Goal: Task Accomplishment & Management: Complete application form

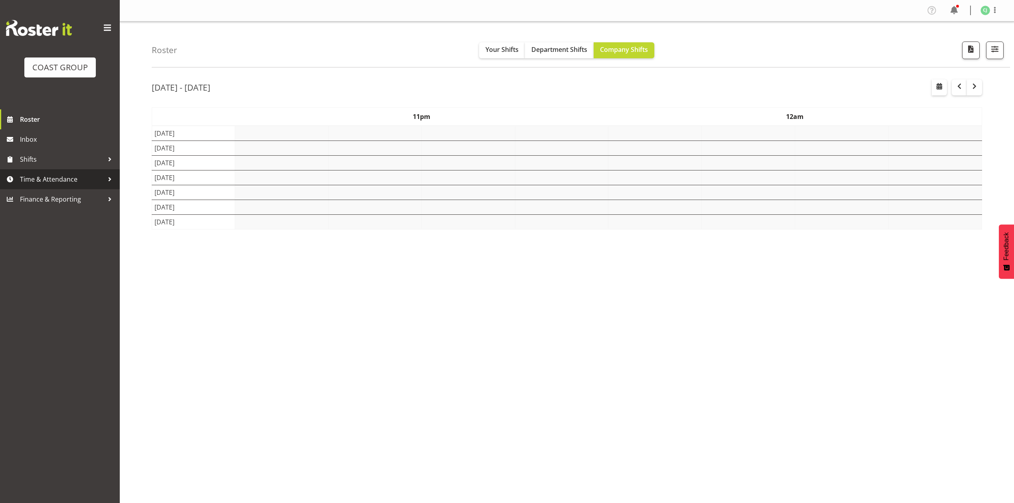
click at [45, 174] on span "Time & Attendance" at bounding box center [62, 179] width 84 height 12
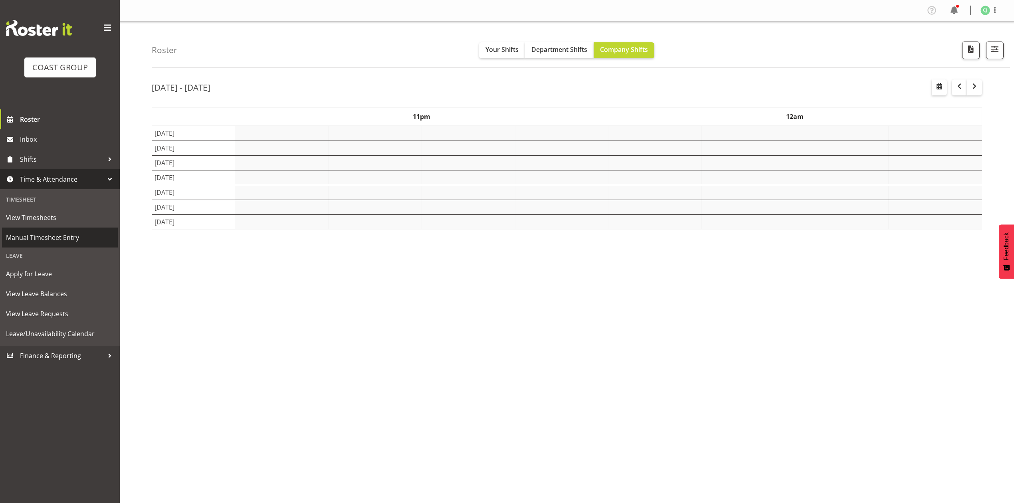
click at [47, 235] on span "Manual Timesheet Entry" at bounding box center [60, 237] width 108 height 12
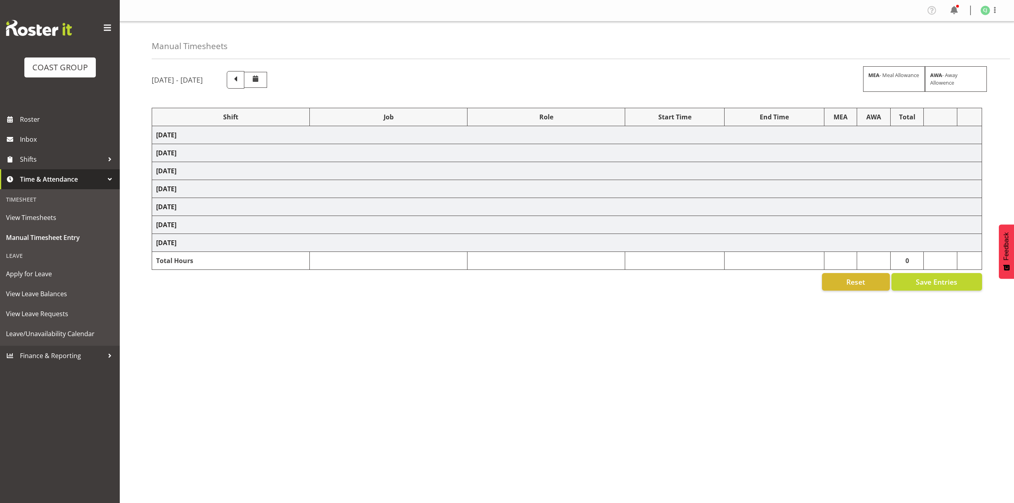
select select "10313"
select select "69"
select select "9993"
select select "8955"
select select "8653"
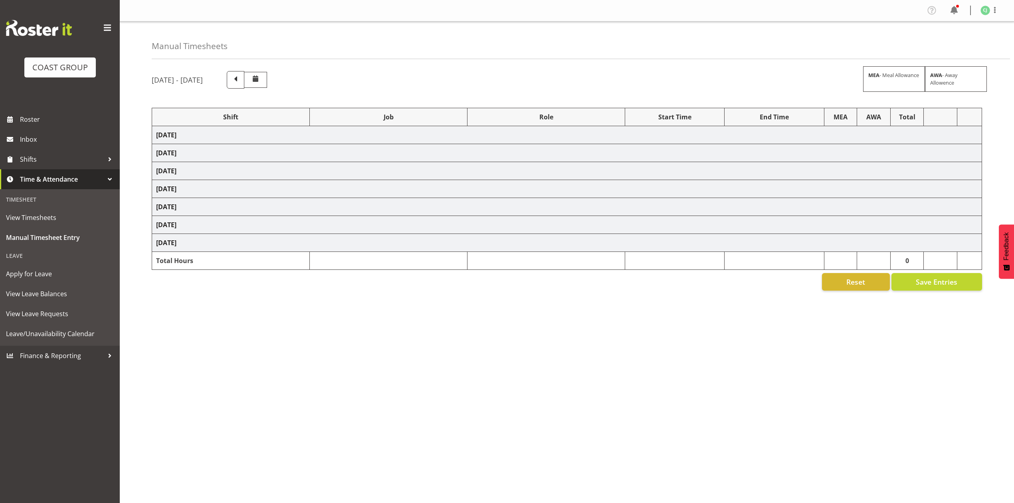
select select "69"
select select "8955"
select select "10395"
select select "9993"
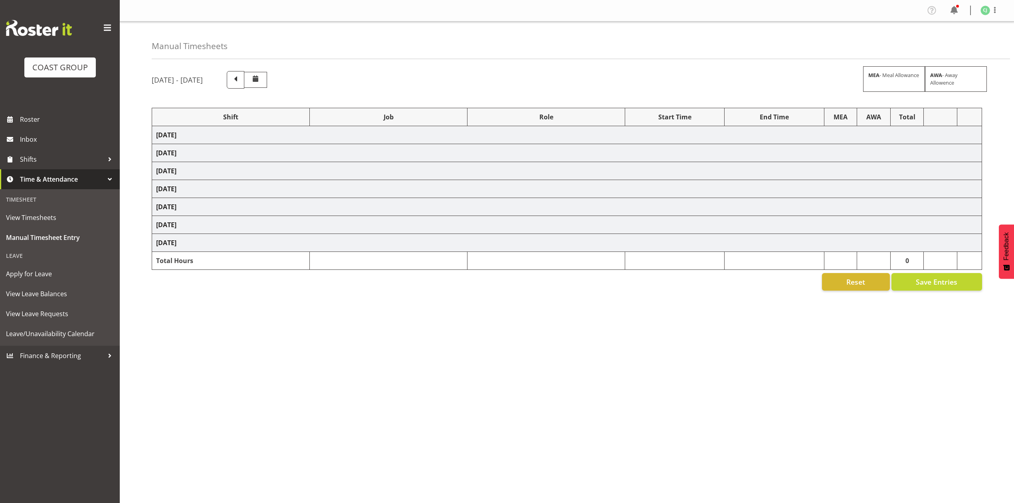
select select "10228"
select select "9900"
select select "8955"
select select "9993"
select select "10228"
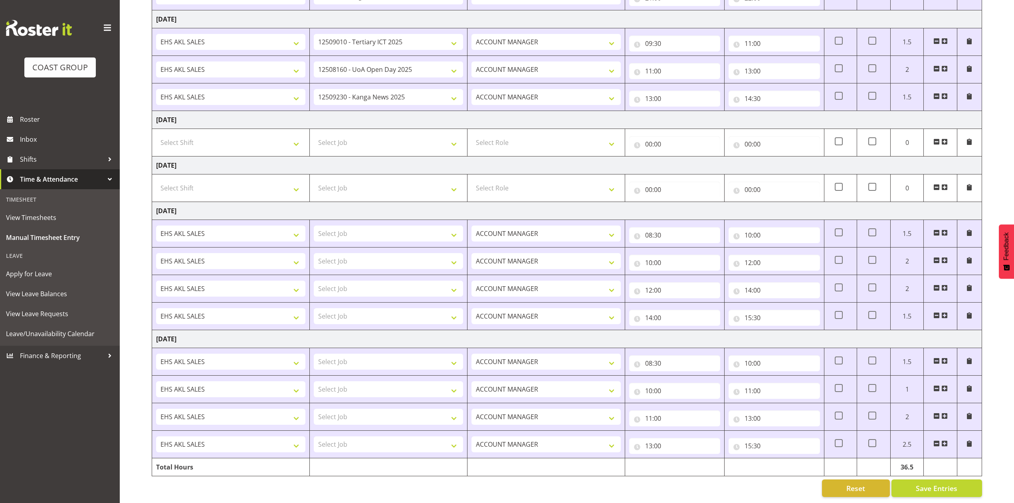
scroll to position [495, 0]
click at [409, 225] on select "Select Job 1 Carlton Events 1 Carlton Hamilton 1 Carlton Wellington 1 EHS WAREH…" at bounding box center [388, 233] width 149 height 16
select select "69"
click at [314, 225] on select "Select Job 1 Carlton Events 1 Carlton Hamilton 1 Carlton Wellington 1 EHS WAREH…" at bounding box center [388, 233] width 149 height 16
click at [384, 253] on select "Select Job 1 Carlton Events 1 Carlton Hamilton 1 Carlton Wellington 1 EHS WAREH…" at bounding box center [388, 261] width 149 height 16
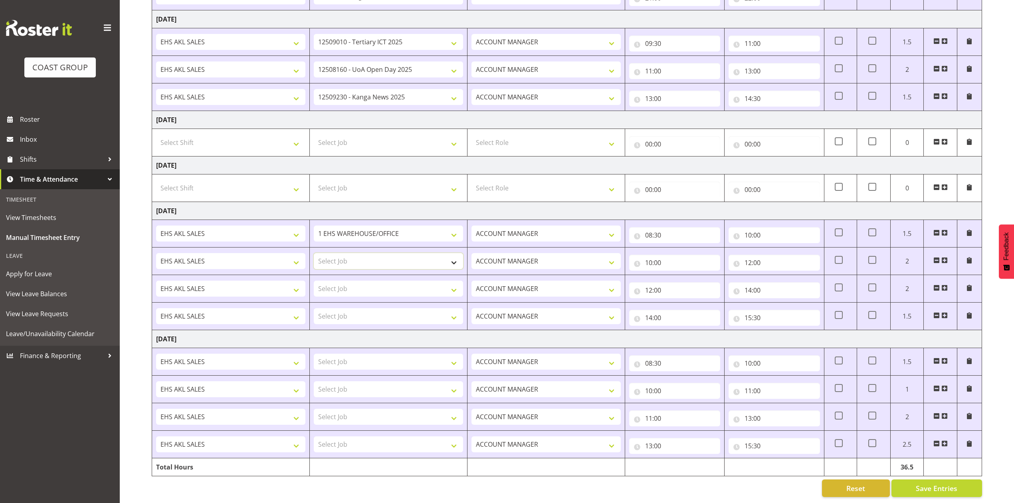
select select "9900"
click at [314, 253] on select "Select Job 1 Carlton Events 1 Carlton Hamilton 1 Carlton Wellington 1 EHS WAREH…" at bounding box center [388, 261] width 149 height 16
click at [388, 281] on select "Select Job 1 Carlton Events 1 Carlton Hamilton 1 Carlton Wellington 1 EHS WAREH…" at bounding box center [388, 289] width 149 height 16
select select "8955"
click at [314, 281] on select "Select Job 1 Carlton Events 1 Carlton Hamilton 1 Carlton Wellington 1 EHS WAREH…" at bounding box center [388, 289] width 149 height 16
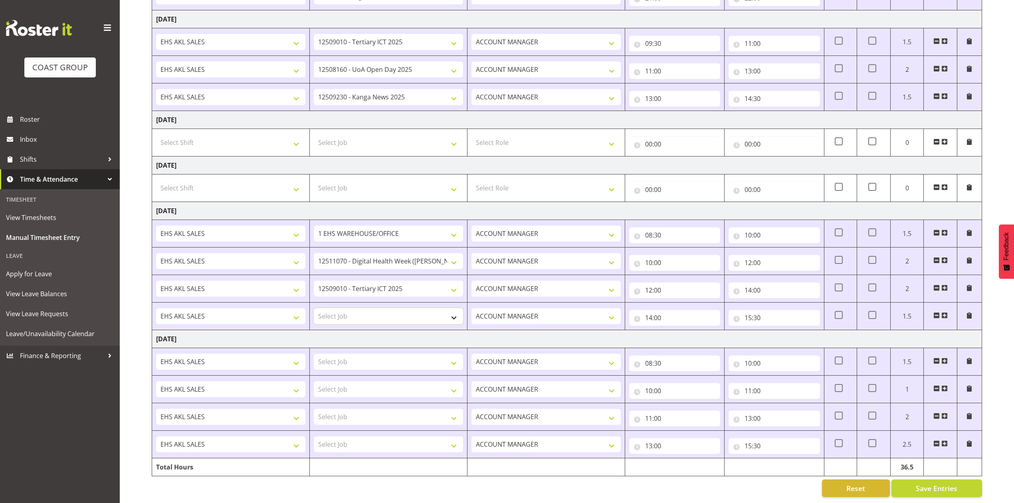
click at [401, 308] on select "Select Job 1 Carlton Events 1 Carlton Hamilton 1 Carlton Wellington 1 EHS WAREH…" at bounding box center [388, 316] width 149 height 16
select select "8653"
click at [314, 308] on select "Select Job 1 Carlton Events 1 Carlton Hamilton 1 Carlton Wellington 1 EHS WAREH…" at bounding box center [388, 316] width 149 height 16
click at [939, 483] on span "Save Entries" at bounding box center [936, 488] width 42 height 10
